Goal: Information Seeking & Learning: Find specific page/section

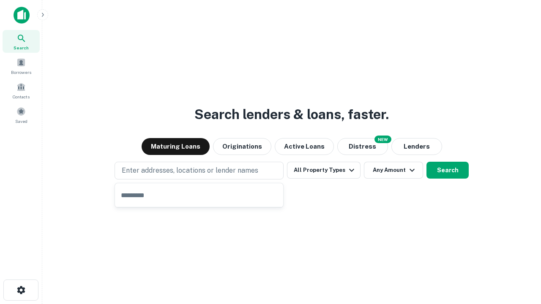
type input "**********"
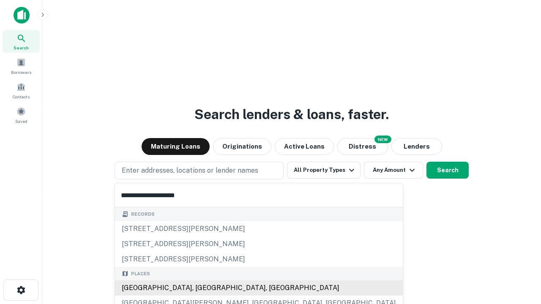
click at [202, 288] on div "Santa Monica, CA, USA" at bounding box center [259, 288] width 288 height 15
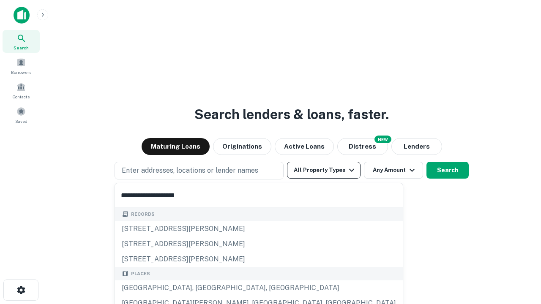
click at [324, 170] on button "All Property Types" at bounding box center [324, 170] width 74 height 17
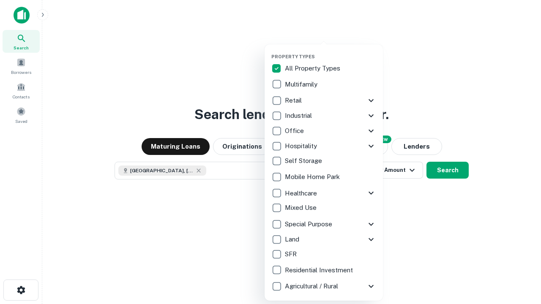
click at [330, 51] on button "button" at bounding box center [330, 51] width 118 height 0
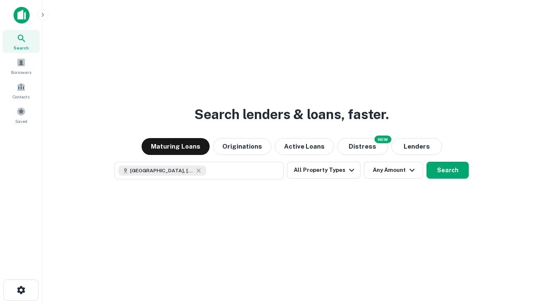
scroll to position [14, 0]
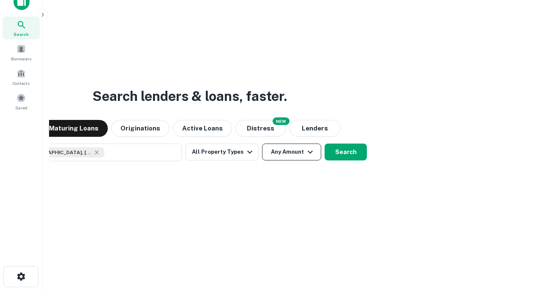
click at [262, 144] on button "Any Amount" at bounding box center [291, 152] width 59 height 17
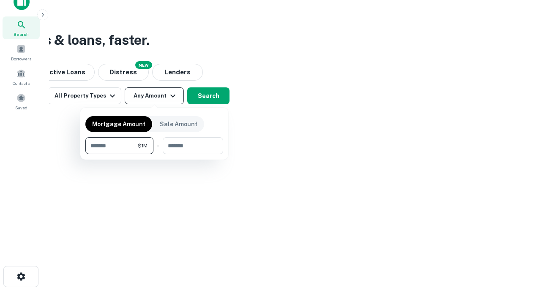
type input "*******"
click at [154, 154] on button "button" at bounding box center [154, 154] width 138 height 0
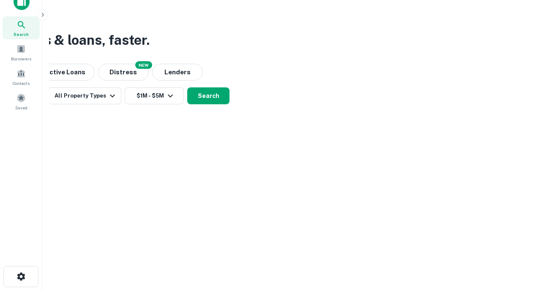
scroll to position [14, 0]
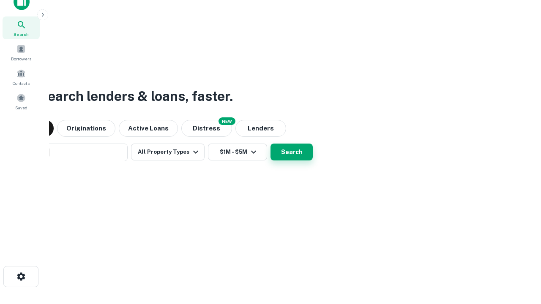
click at [270, 144] on button "Search" at bounding box center [291, 152] width 42 height 17
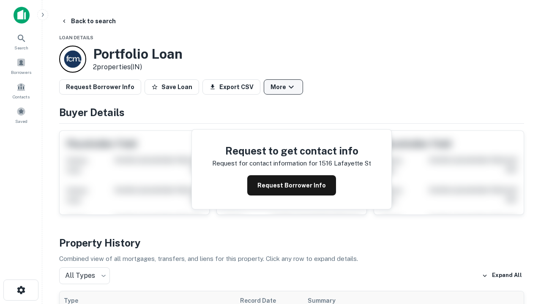
click at [283, 87] on button "More" at bounding box center [283, 86] width 39 height 15
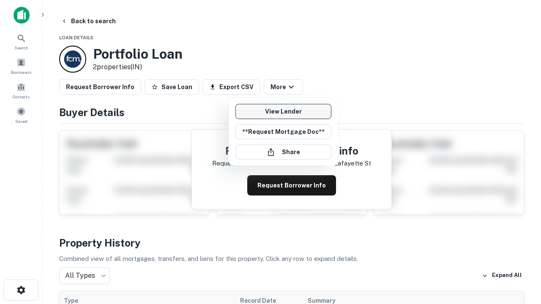
click at [283, 112] on link "View Lender" at bounding box center [283, 111] width 96 height 15
